Goal: Task Accomplishment & Management: Use online tool/utility

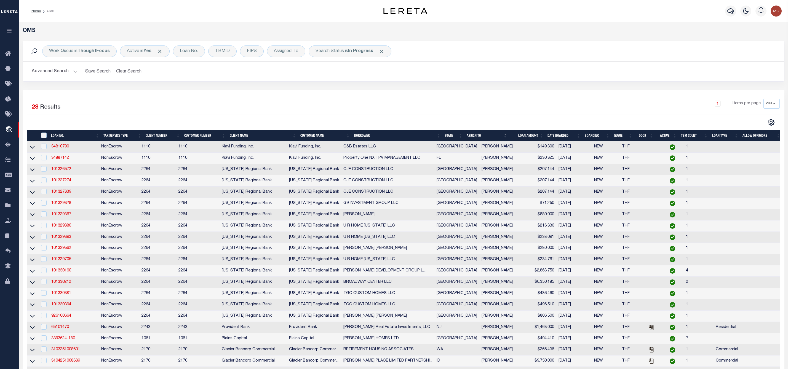
select select "200"
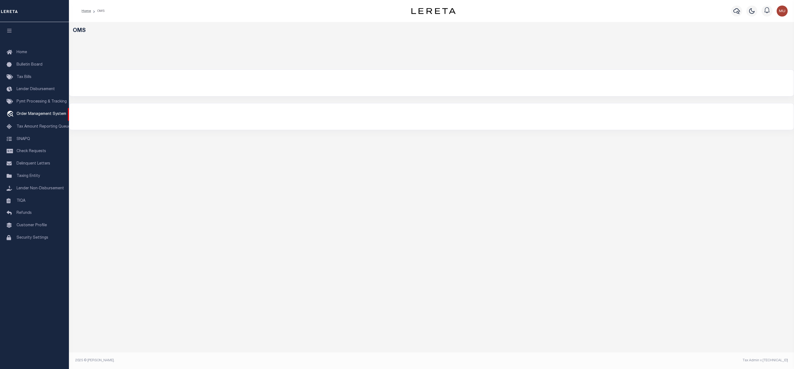
select select "200"
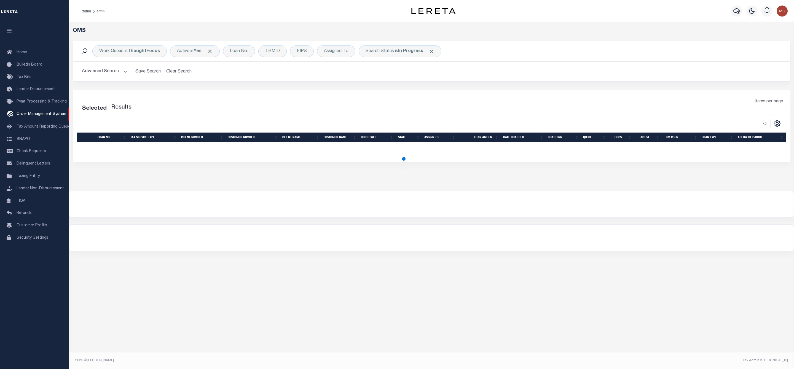
select select "200"
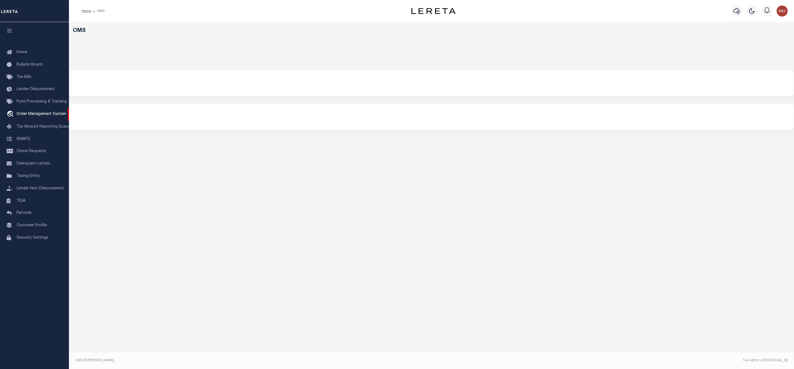
select select "200"
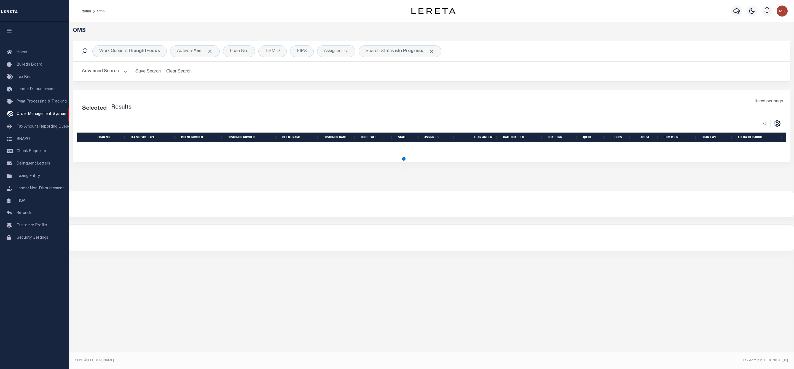
select select "200"
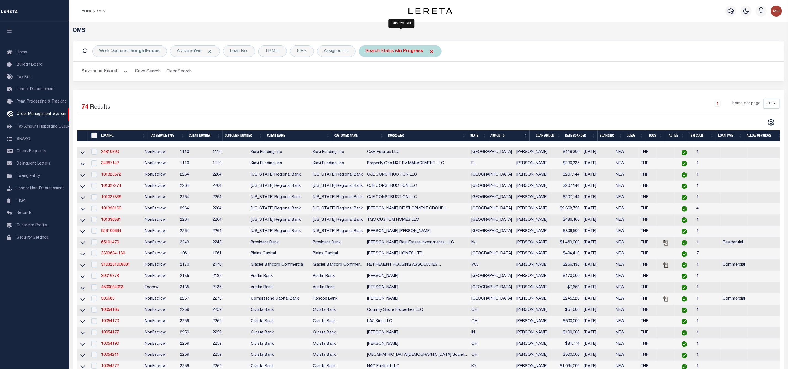
click at [401, 52] on b "In Progress" at bounding box center [410, 51] width 25 height 4
click at [388, 80] on select "Automated Search Bad Parcel Complete Duplicate Parcel High Dollar Reporting In …" at bounding box center [406, 78] width 81 height 10
select select "RD"
click at [367, 74] on select "Automated Search Bad Parcel Complete Duplicate Parcel High Dollar Reporting In …" at bounding box center [406, 78] width 81 height 10
click at [435, 95] on input "Apply" at bounding box center [439, 90] width 16 height 9
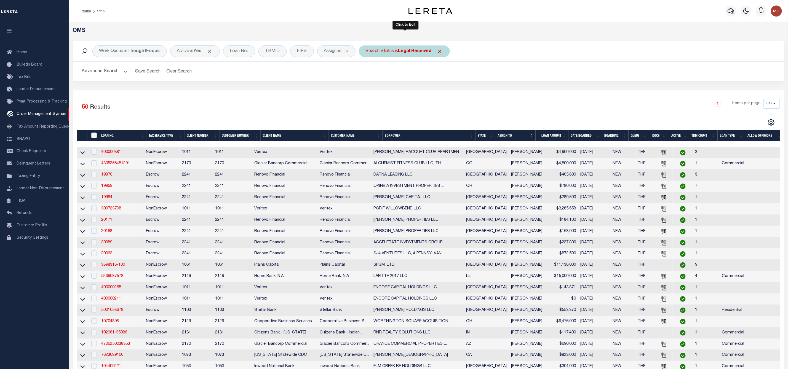
click at [405, 53] on b "Legal Received" at bounding box center [414, 51] width 33 height 4
click at [385, 84] on select "Automated Search Bad Parcel Complete Duplicate Parcel High Dollar Reporting In …" at bounding box center [406, 78] width 81 height 10
select select "IP"
click at [367, 74] on select "Automated Search Bad Parcel Complete Duplicate Parcel High Dollar Reporting In …" at bounding box center [406, 78] width 81 height 10
click at [441, 88] on input "Apply" at bounding box center [439, 90] width 16 height 9
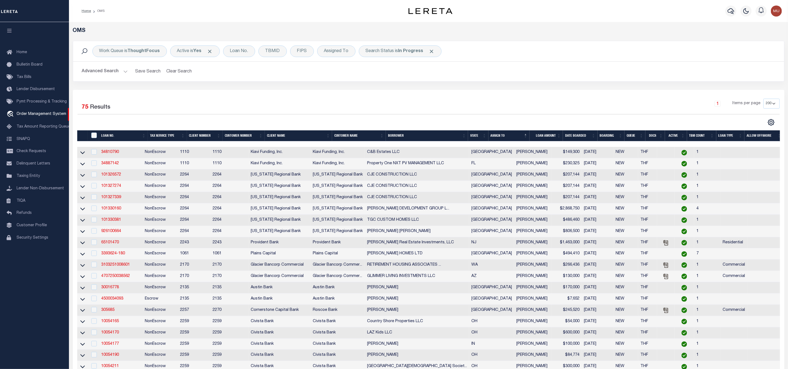
click at [703, 63] on div "Advanced Search Save Search Clear Search tblSearchTopScreen_dynamictable_____De…" at bounding box center [428, 72] width 711 height 20
click at [405, 52] on b "In Progress" at bounding box center [410, 51] width 25 height 4
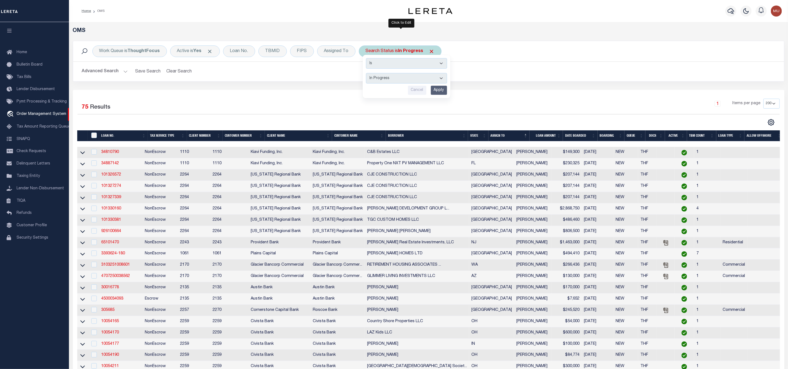
click at [396, 77] on select "Automated Search Bad Parcel Complete Duplicate Parcel High Dollar Reporting In …" at bounding box center [406, 78] width 81 height 10
select select "RD"
click at [367, 74] on select "Automated Search Bad Parcel Complete Duplicate Parcel High Dollar Reporting In …" at bounding box center [406, 78] width 81 height 10
click at [438, 92] on input "Apply" at bounding box center [439, 90] width 16 height 9
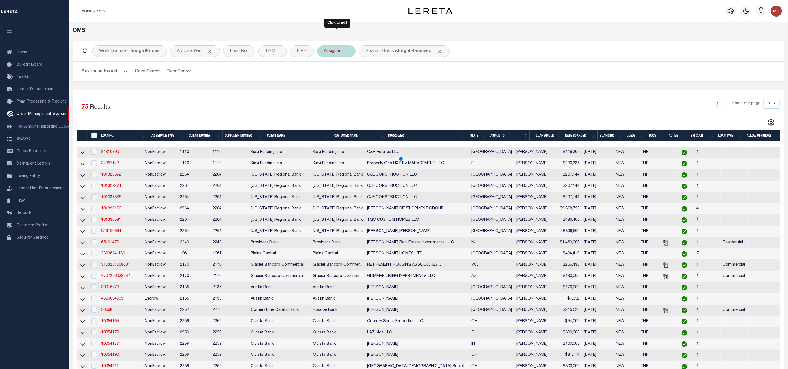
click at [344, 51] on div "Assigned To" at bounding box center [336, 51] width 38 height 12
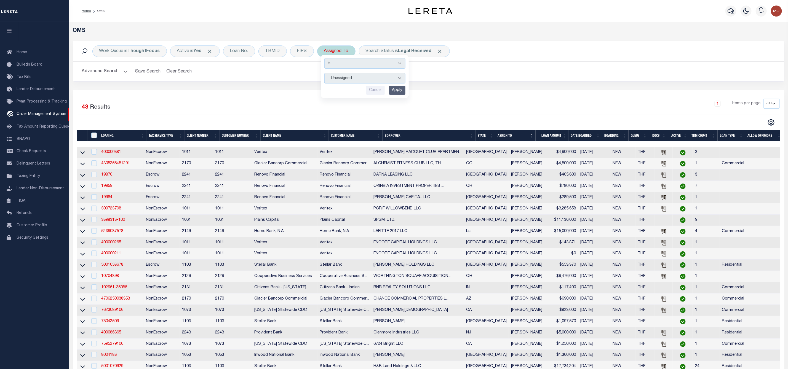
click at [342, 78] on select "--Unassigned-- [PERSON_NAME] [PERSON_NAME] [PERSON_NAME] [PERSON_NAME], [PERSON…" at bounding box center [364, 78] width 81 height 10
select select "[PERSON_NAME]"
click at [325, 74] on select "--Unassigned-- [PERSON_NAME] [PERSON_NAME] [PERSON_NAME] [PERSON_NAME], [PERSON…" at bounding box center [364, 78] width 81 height 10
click at [395, 90] on input "Apply" at bounding box center [397, 90] width 16 height 9
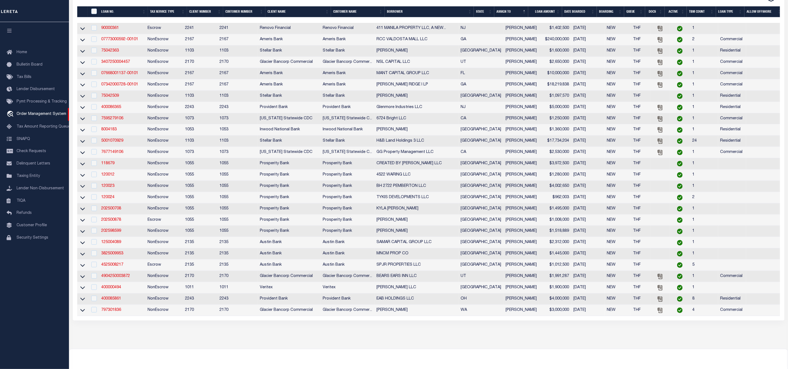
scroll to position [41, 0]
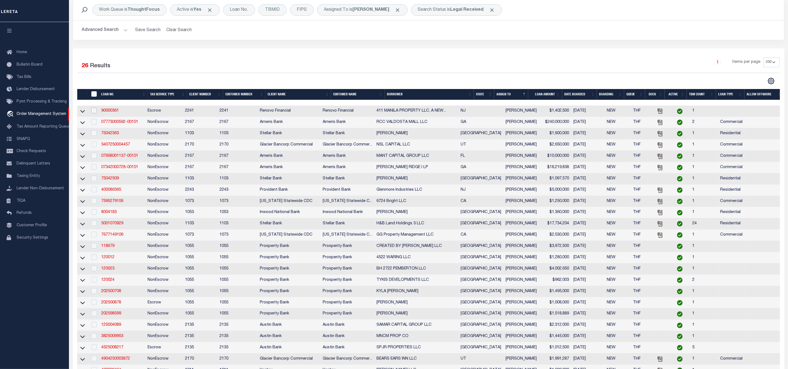
click at [95, 113] on input "checkbox" at bounding box center [94, 111] width 6 height 6
checkbox input "true"
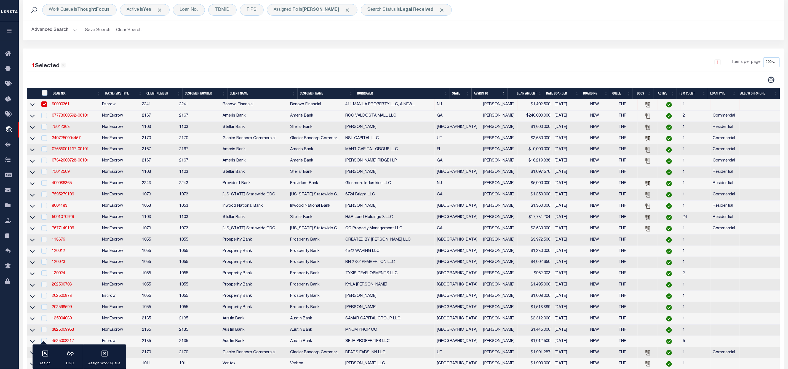
click at [94, 122] on td "07773000592-00101" at bounding box center [75, 116] width 50 height 11
checkbox input "true"
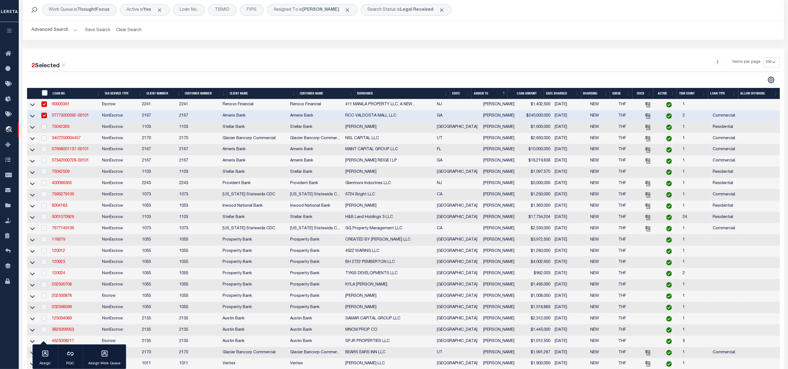
click at [45, 128] on input "checkbox" at bounding box center [44, 127] width 6 height 6
checkbox input "true"
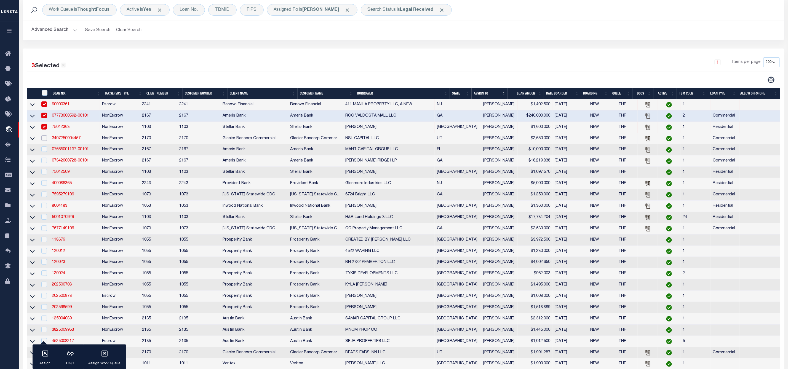
click at [44, 140] on input "checkbox" at bounding box center [44, 138] width 6 height 6
checkbox input "true"
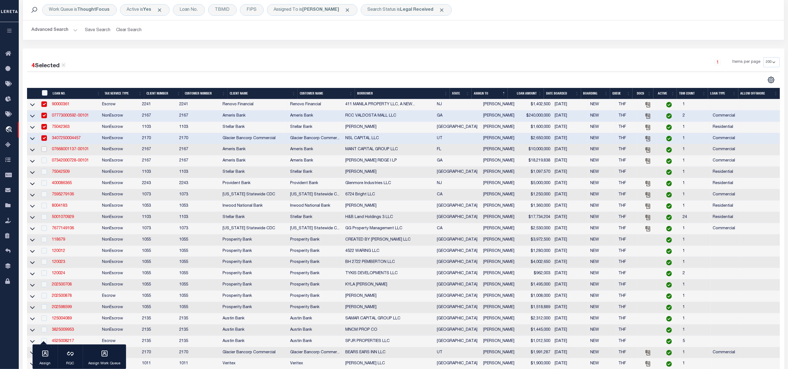
click at [43, 150] on input "checkbox" at bounding box center [44, 149] width 6 height 6
checkbox input "true"
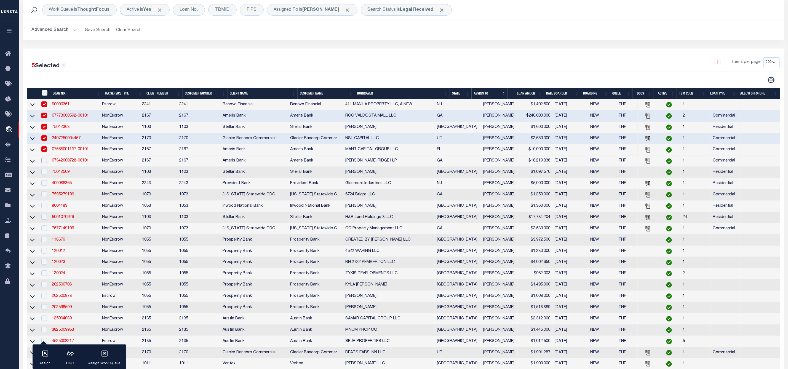
click at [43, 162] on input "checkbox" at bounding box center [44, 161] width 6 height 6
checkbox input "true"
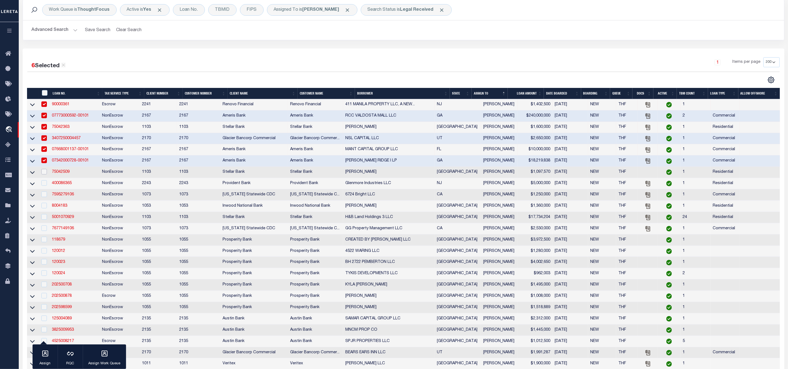
click at [43, 174] on input "checkbox" at bounding box center [44, 172] width 6 height 6
checkbox input "true"
click at [46, 189] on td at bounding box center [44, 183] width 12 height 11
checkbox input "true"
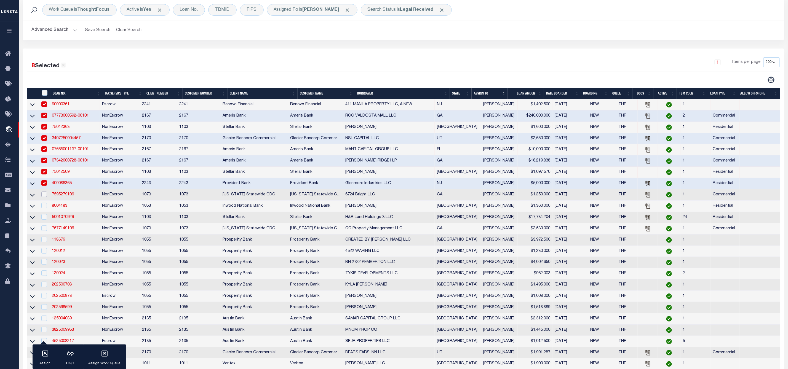
click at [45, 197] on input "checkbox" at bounding box center [44, 195] width 6 height 6
checkbox input "true"
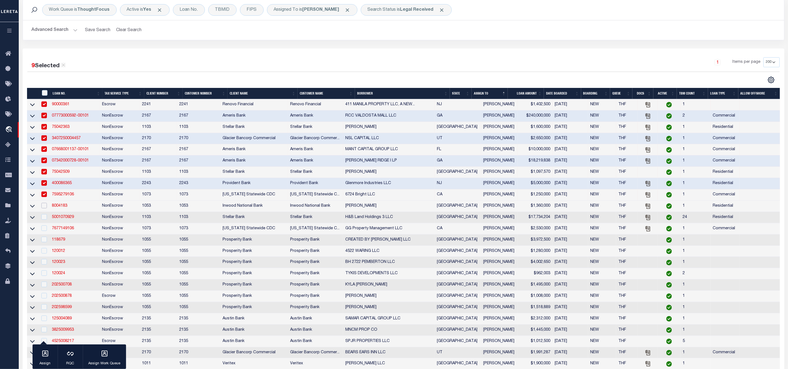
click at [44, 208] on input "checkbox" at bounding box center [44, 206] width 6 height 6
checkbox input "true"
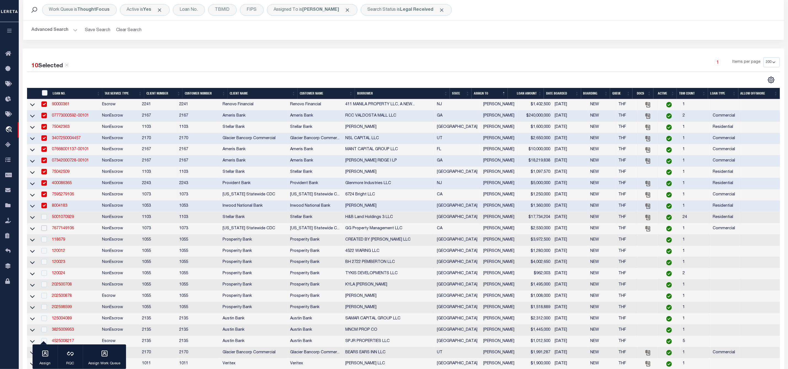
click at [45, 231] on input "checkbox" at bounding box center [44, 228] width 6 height 6
checkbox input "true"
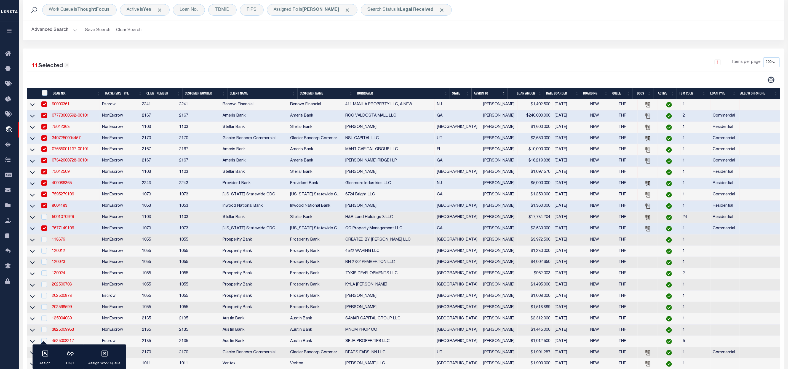
click at [45, 246] on td at bounding box center [44, 240] width 12 height 11
checkbox input "true"
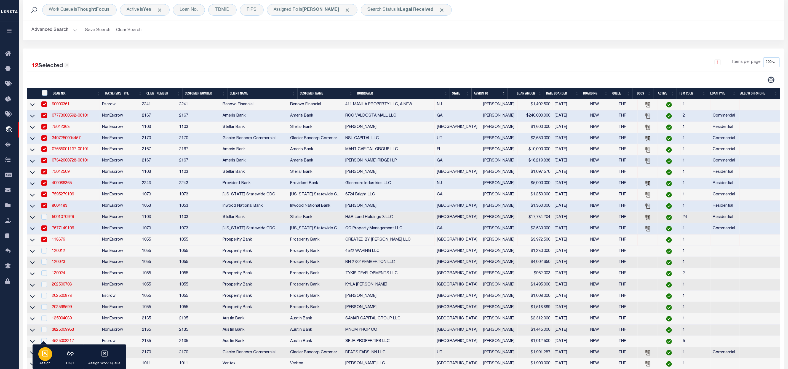
click at [44, 359] on div "button" at bounding box center [45, 354] width 14 height 14
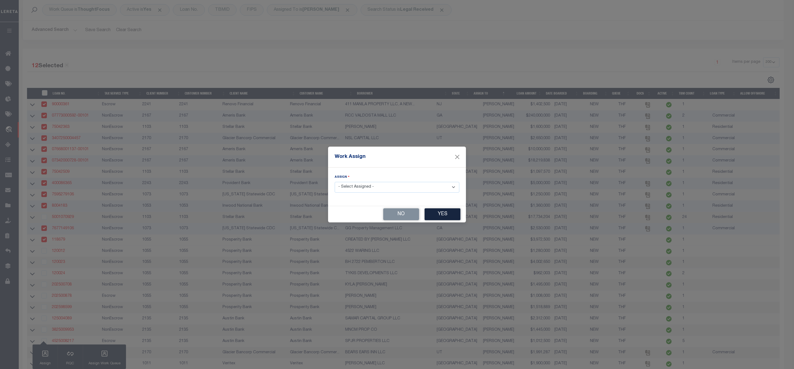
click at [355, 186] on select "- Select Assigned - --Unassigned-- [PERSON_NAME] [PERSON_NAME] [PERSON_NAME] [P…" at bounding box center [397, 187] width 125 height 11
select select "[PERSON_NAME]"
click at [335, 182] on select "- Select Assigned - --Unassigned-- [PERSON_NAME] [PERSON_NAME] [PERSON_NAME] [P…" at bounding box center [397, 187] width 125 height 11
click at [449, 214] on button "Yes" at bounding box center [443, 214] width 36 height 12
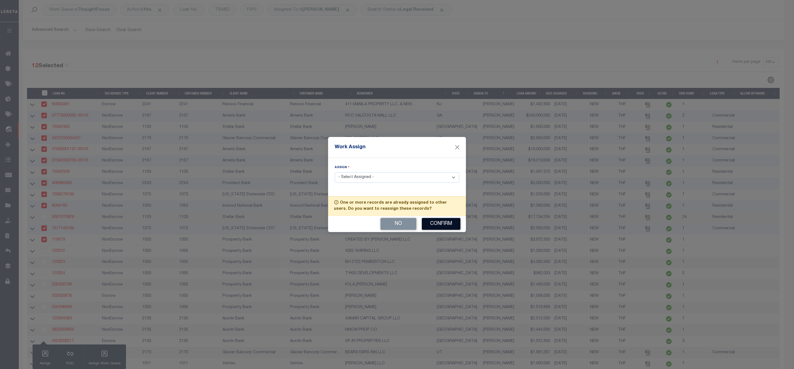
click at [438, 228] on button "Confirm" at bounding box center [441, 224] width 39 height 12
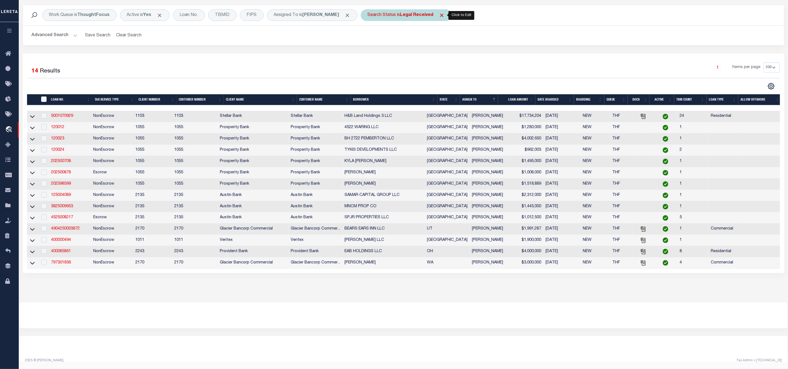
click at [386, 9] on div "Search Status is Legal Received" at bounding box center [406, 15] width 91 height 12
click at [384, 37] on select "Automated Search Bad Parcel Complete Duplicate Parcel High Dollar Reporting In …" at bounding box center [408, 42] width 81 height 10
select select "IP"
click at [368, 37] on select "Automated Search Bad Parcel Complete Duplicate Parcel High Dollar Reporting In …" at bounding box center [408, 42] width 81 height 10
click at [442, 50] on input "Apply" at bounding box center [441, 54] width 16 height 9
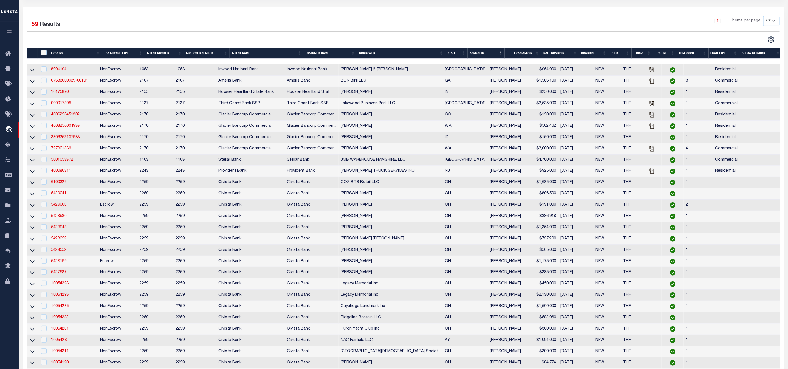
scroll to position [0, 0]
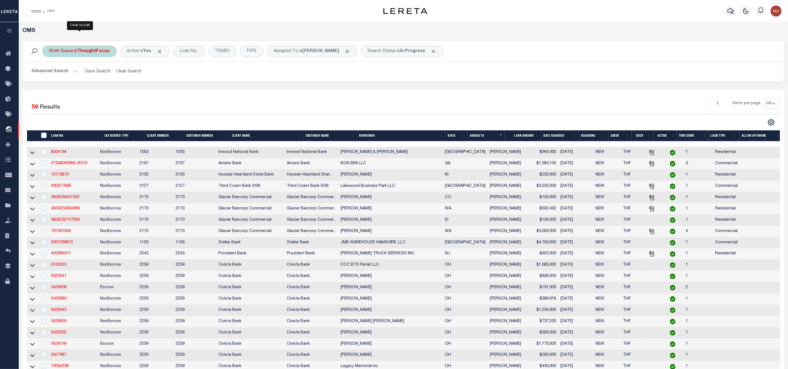
click at [93, 56] on div "Work Queue is ThoughtFocus" at bounding box center [79, 51] width 74 height 12
click at [89, 75] on select "--ALL-- General ThoughtFocus" at bounding box center [89, 78] width 81 height 10
select select "GEN"
click at [49, 74] on select "--ALL-- General ThoughtFocus" at bounding box center [89, 78] width 81 height 10
click at [126, 92] on input "Apply" at bounding box center [122, 90] width 16 height 9
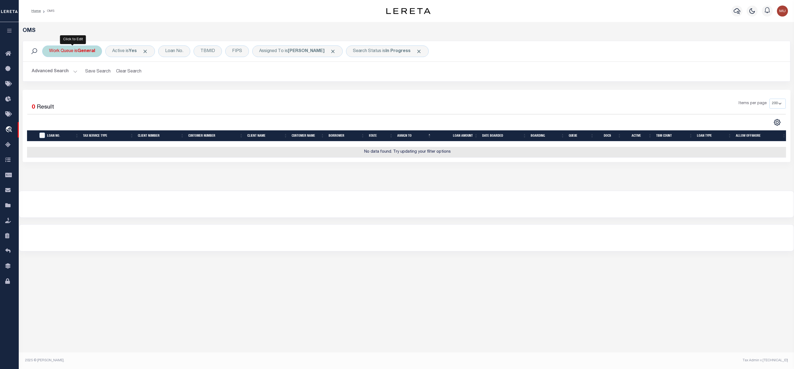
click at [91, 54] on div "Work Queue is General" at bounding box center [72, 51] width 60 height 12
click at [88, 80] on select "--ALL-- General ThoughtFocus" at bounding box center [89, 78] width 81 height 10
select select "THF"
click at [49, 74] on select "--ALL-- General ThoughtFocus" at bounding box center [89, 78] width 81 height 10
click at [117, 92] on input "Apply" at bounding box center [122, 90] width 16 height 9
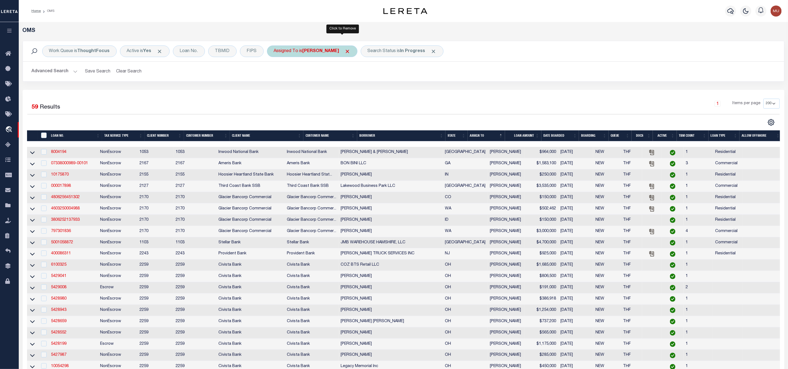
click at [345, 53] on span "Click to Remove" at bounding box center [348, 52] width 6 height 6
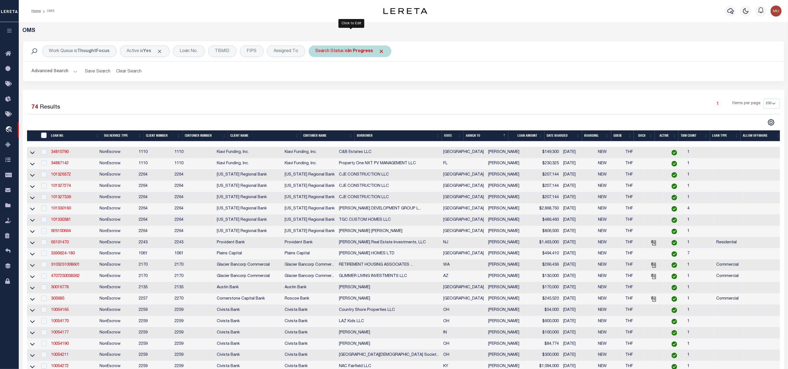
click at [366, 56] on div "Search Status is In Progress" at bounding box center [349, 51] width 83 height 12
click at [355, 82] on select "Automated Search Bad Parcel Complete Duplicate Parcel High Dollar Reporting In …" at bounding box center [356, 78] width 81 height 10
select select "RD"
click at [317, 74] on select "Automated Search Bad Parcel Complete Duplicate Parcel High Dollar Reporting In …" at bounding box center [356, 78] width 81 height 10
click at [388, 89] on input "Apply" at bounding box center [388, 90] width 16 height 9
